Goal: Contribute content

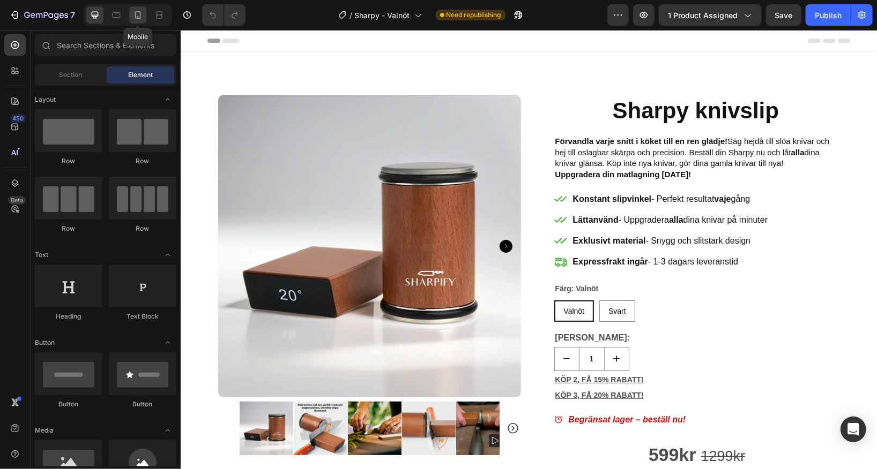
click at [139, 14] on icon at bounding box center [137, 15] width 11 height 11
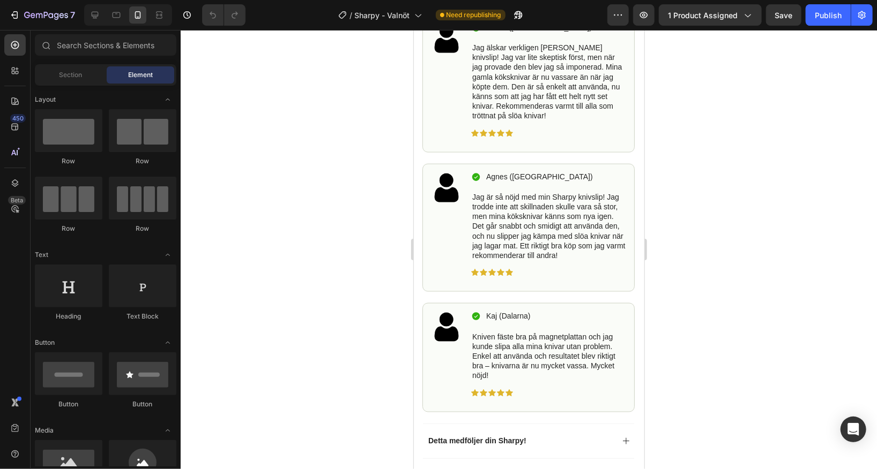
scroll to position [855, 0]
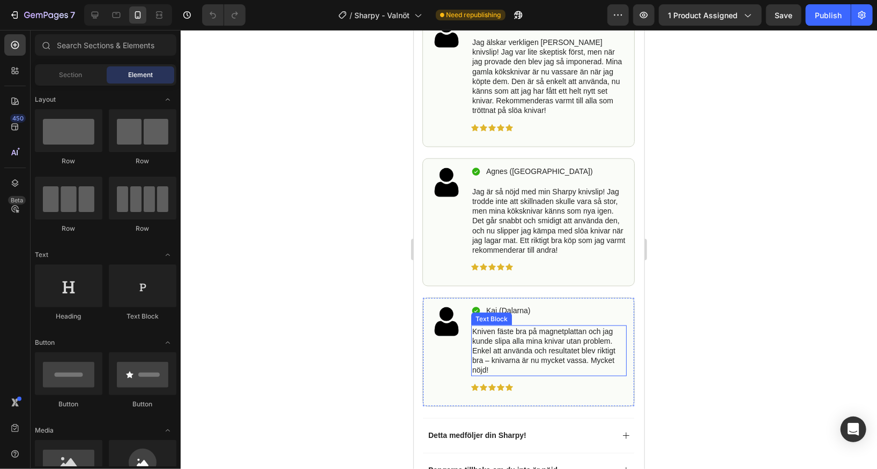
click at [550, 374] on p "Kniven fäste bra på magnetplattan och jag kunde slipa alla mina knivar utan pro…" at bounding box center [548, 350] width 153 height 49
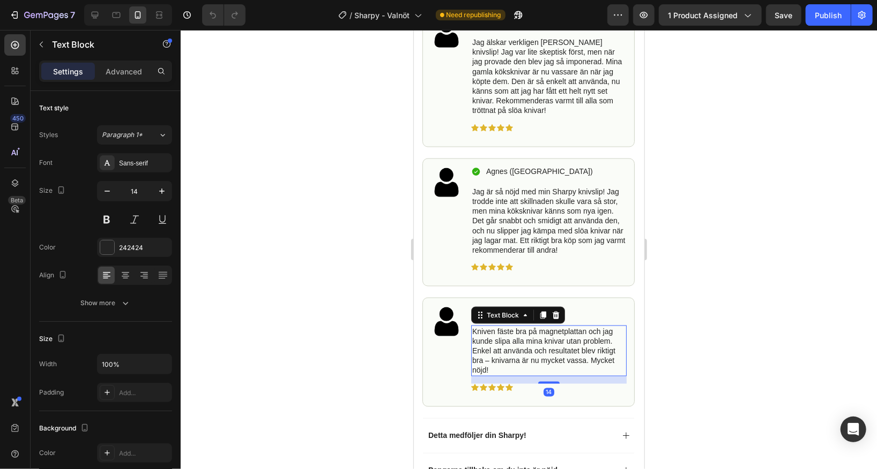
click at [560, 374] on p "Kniven fäste bra på magnetplattan och jag kunde slipa alla mina knivar utan pro…" at bounding box center [548, 350] width 153 height 49
click at [579, 374] on p "Kniven fäste bra på magnetplattan och jag kunde slipa alla mina knivar utan pro…" at bounding box center [548, 350] width 153 height 49
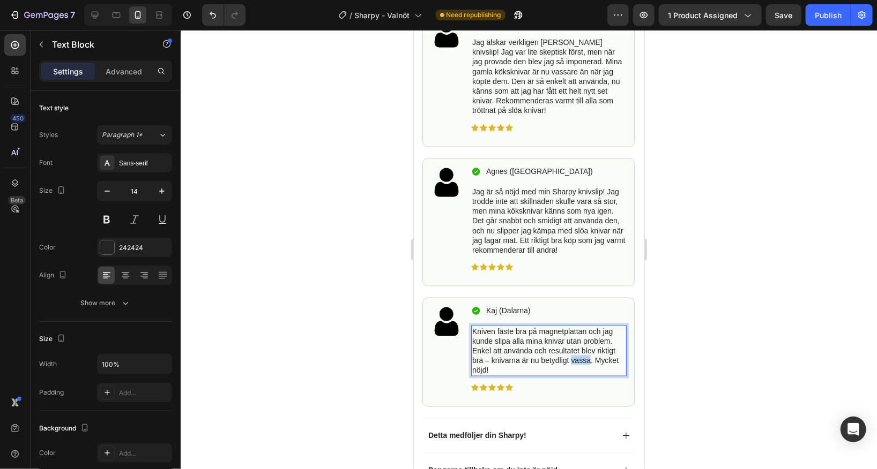
click at [579, 374] on p "Kniven fäste bra på magnetplattan och jag kunde slipa alla mina knivar utan pro…" at bounding box center [548, 350] width 153 height 49
click at [666, 371] on div at bounding box center [529, 249] width 696 height 439
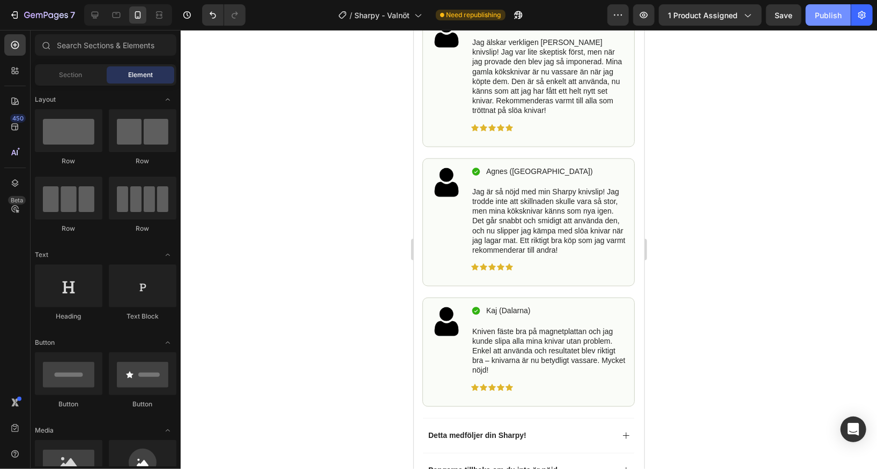
click at [830, 20] on button "Publish" at bounding box center [828, 14] width 45 height 21
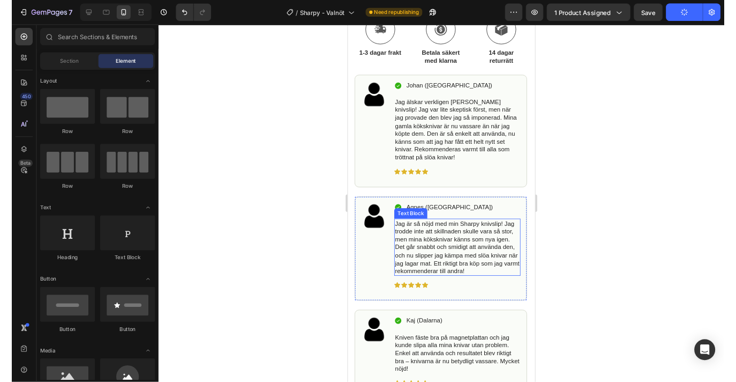
scroll to position [777, 0]
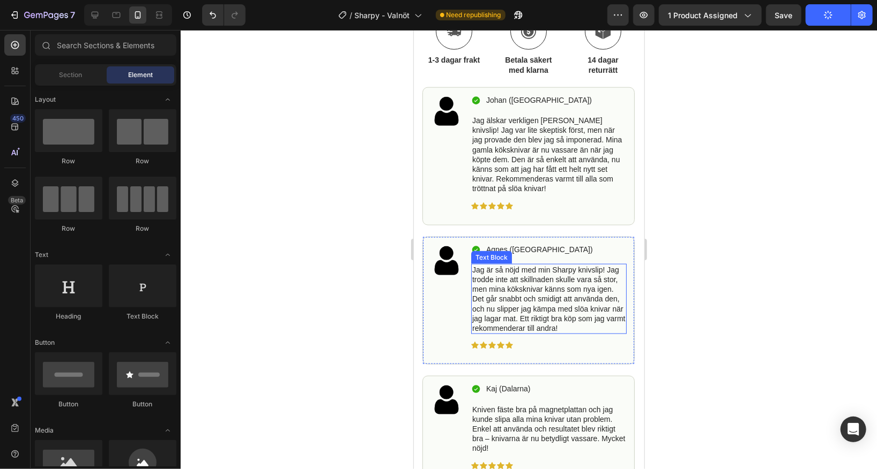
click at [565, 290] on p "Jag är så nöjd med min Sharpy knivslip! Jag trodde inte att skillnaden skulle v…" at bounding box center [548, 299] width 153 height 68
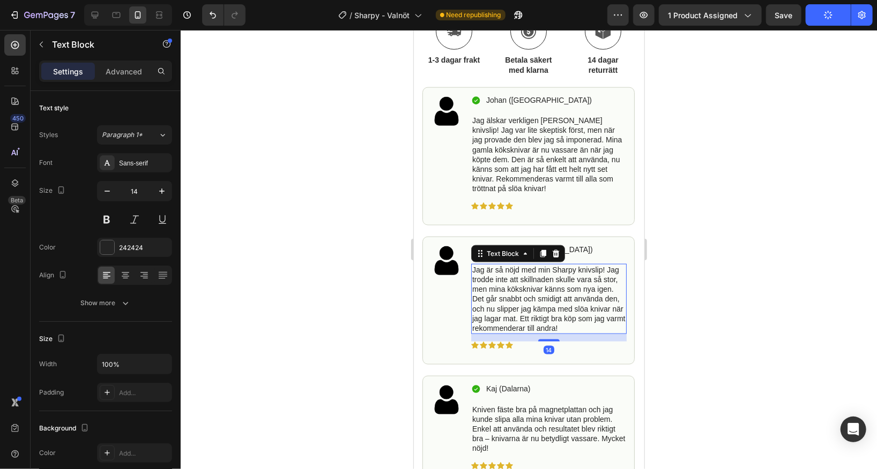
click at [561, 287] on p "Jag är så nöjd med min Sharpy knivslip! Jag trodde inte att skillnaden skulle v…" at bounding box center [548, 299] width 153 height 68
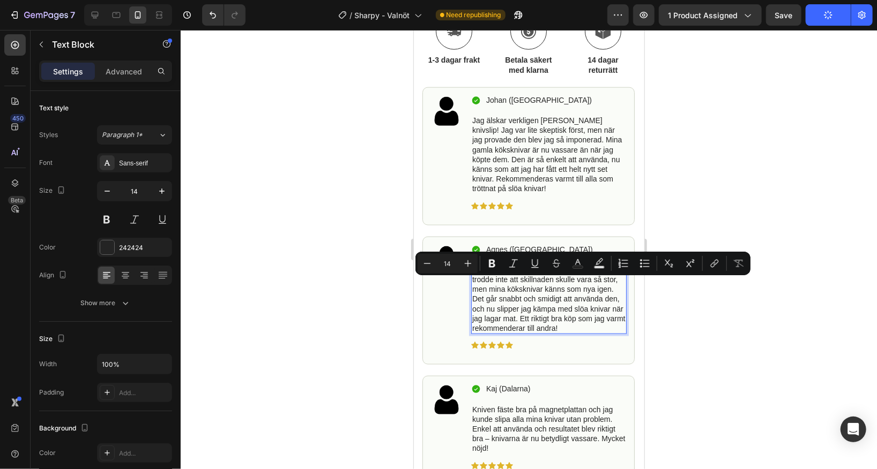
click at [585, 282] on p "Jag är så nöjd med min Sharpy knivslip! Jag trodde inte att skillnaden skulle v…" at bounding box center [548, 299] width 153 height 68
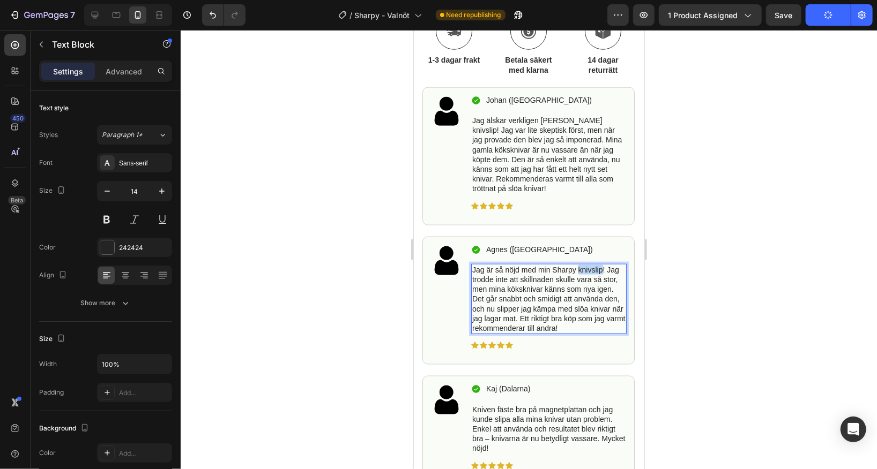
click at [585, 282] on p "Jag är så nöjd med min Sharpy knivslip! Jag trodde inte att skillnaden skulle v…" at bounding box center [548, 299] width 153 height 68
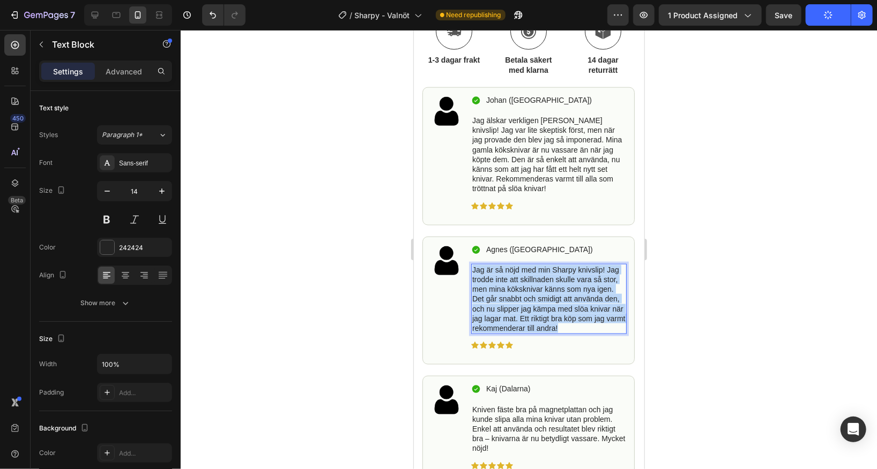
click at [585, 282] on p "Jag är så nöjd med min Sharpy knivslip! Jag trodde inte att skillnaden skulle v…" at bounding box center [548, 299] width 153 height 68
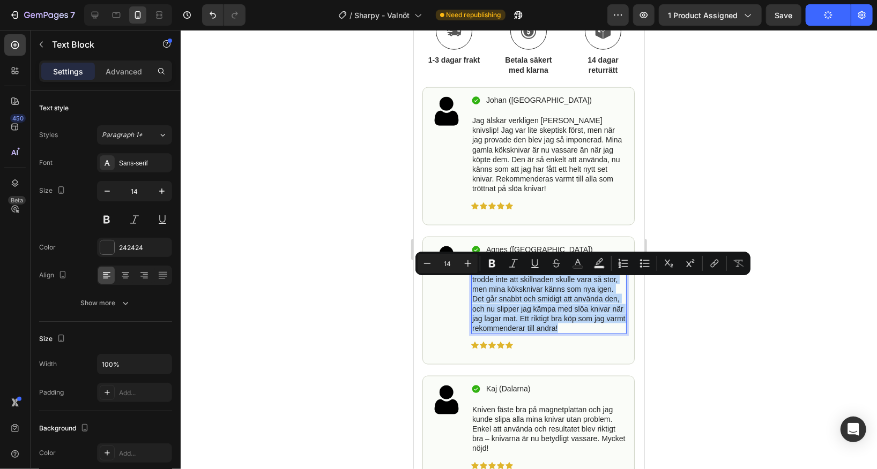
click at [586, 288] on p "Jag är så nöjd med min Sharpy knivslip! Jag trodde inte att skillnaden skulle v…" at bounding box center [548, 299] width 153 height 68
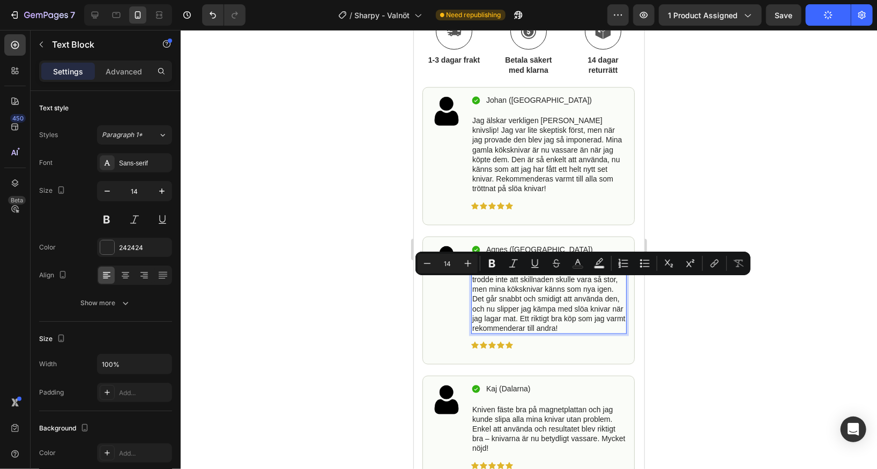
drag, startPoint x: 600, startPoint y: 283, endPoint x: 471, endPoint y: 281, distance: 129.2
click at [472, 281] on p "Jag är så nöjd med min Sharpy knivslip! Jag trodde inte att skillnaden skulle v…" at bounding box center [548, 299] width 153 height 68
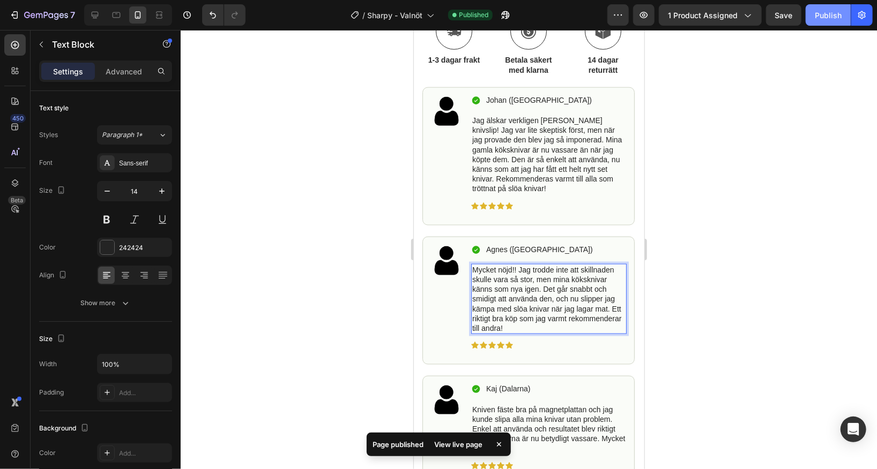
click at [829, 18] on div "Publish" at bounding box center [828, 15] width 27 height 11
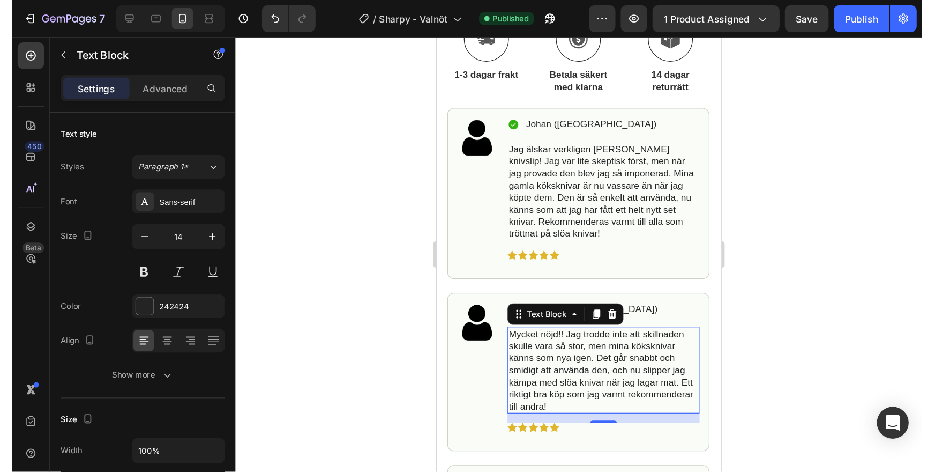
scroll to position [778, 0]
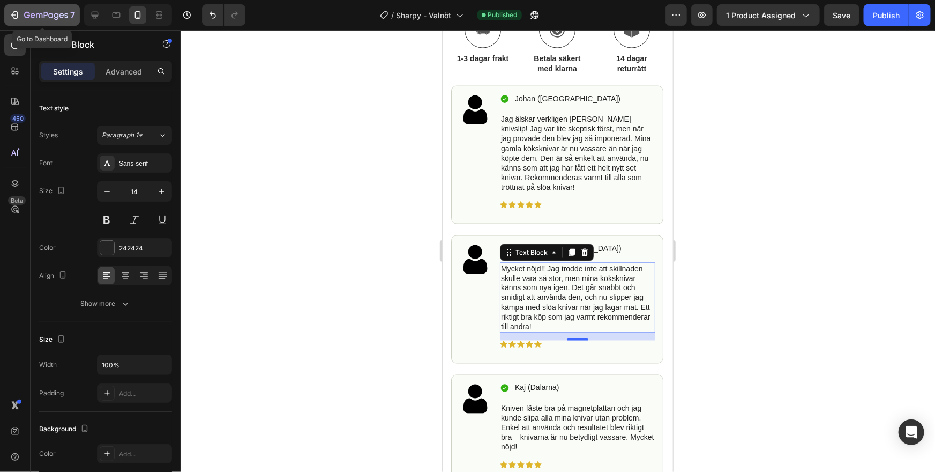
click at [23, 12] on div "7" at bounding box center [42, 15] width 66 height 13
